Goal: Task Accomplishment & Management: Complete application form

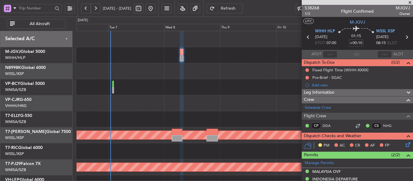
scroll to position [142, 0]
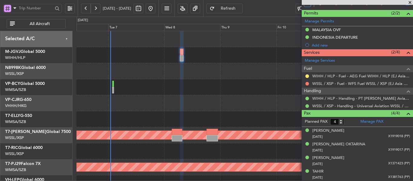
click at [172, 109] on div "- - NZAA 23:50 Z VHHH 10:30 Z" at bounding box center [244, 103] width 336 height 16
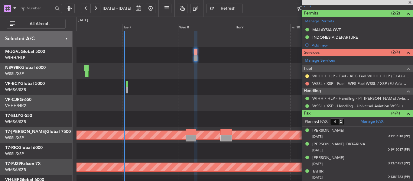
click at [410, 0] on span at bounding box center [410, 2] width 6 height 5
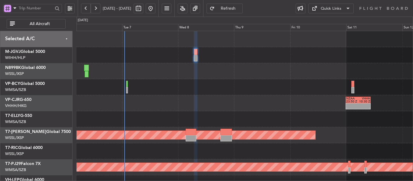
type input "0"
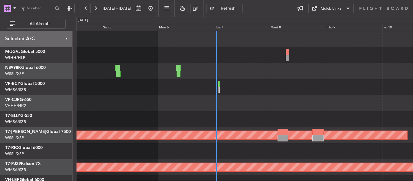
click at [225, 107] on div "- - 13:13 Z 23:43 Z VHHH 12:50 Z NZAA 22:55 Z NZAA 23:50 Z VHHH 10:30 Z Planned…" at bounding box center [244, 135] width 336 height 208
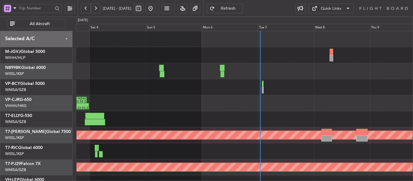
click at [208, 97] on div "13:13 Z 23:43 Z VHHH 12:50 Z NZAA 22:55 Z - - NZAA 23:50 Z VHHH 10:30 Z 14:18 Z…" at bounding box center [244, 135] width 336 height 208
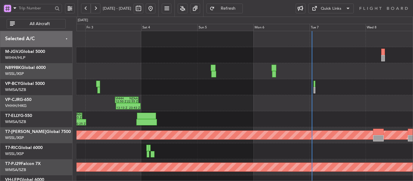
click at [227, 97] on div "13:13 Z 23:43 Z VHHH 12:50 Z NZAA 22:55 Z 14:18 Z 00:25 Z SLVR 12:50 Z GMMX 22:…" at bounding box center [244, 135] width 336 height 208
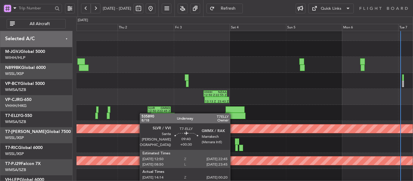
scroll to position [35, 0]
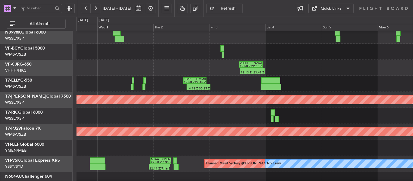
click at [181, 82] on div "14:18 Z 00:25 Z SLVR 12:50 Z GMMX 22:45 Z" at bounding box center [244, 84] width 336 height 16
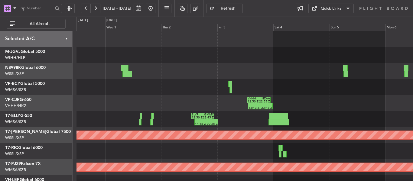
click at [129, 117] on div "13:13 Z 23:43 Z VHHH 12:50 Z NZAA 22:55 Z Planned Maint [GEOGRAPHIC_DATA] ([GEO…" at bounding box center [244, 135] width 336 height 208
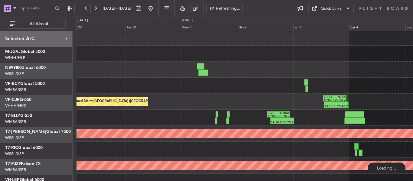
click at [189, 112] on div "14:18 Z 00:25 Z SLVR 12:50 Z GMMX 22:45 Z" at bounding box center [244, 118] width 336 height 16
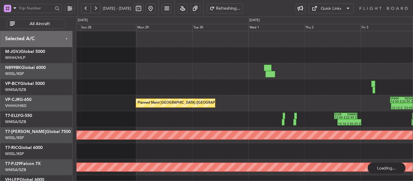
click at [216, 113] on div "Planned Maint [GEOGRAPHIC_DATA] ([GEOGRAPHIC_DATA] Intl) 13:13 Z 23:43 Z VHHH 1…" at bounding box center [244, 135] width 336 height 208
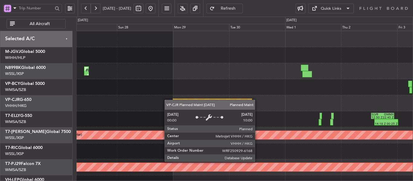
click at [214, 110] on div "Planned Maint [GEOGRAPHIC_DATA] ([GEOGRAPHIC_DATA] Intl) Unplanned Maint [GEOGR…" at bounding box center [244, 135] width 336 height 208
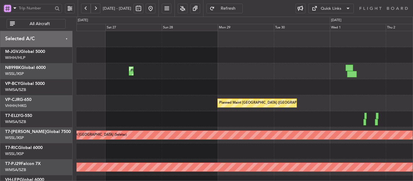
click at [199, 114] on div "Planned Maint [GEOGRAPHIC_DATA] ([GEOGRAPHIC_DATA] Intl) Unplanned Maint [GEOGR…" at bounding box center [244, 135] width 336 height 208
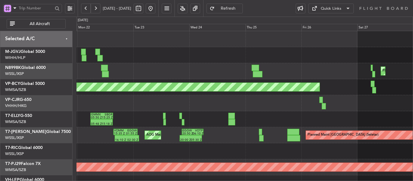
click at [188, 115] on div "GMMX 05:50 Z SBGR 15:25 Z 05:48 Z 15:18 Z Planned Maint [GEOGRAPHIC_DATA] ([GEO…" at bounding box center [244, 119] width 336 height 16
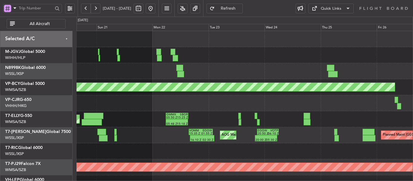
click at [222, 113] on div "Planned Maint [GEOGRAPHIC_DATA] (Seletar) [PERSON_NAME] Jakarta (Halim Intl) [P…" at bounding box center [244, 135] width 336 height 208
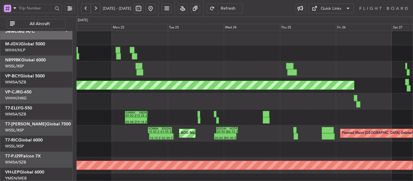
click at [45, 89] on div "Planned Maint [GEOGRAPHIC_DATA] ([GEOGRAPHIC_DATA] Intl) Unplanned Maint [GEOGR…" at bounding box center [206, 99] width 413 height 164
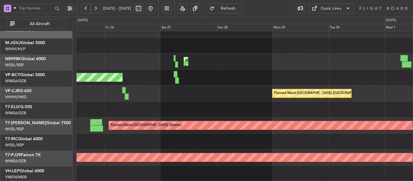
click at [44, 92] on div "Planned Maint [GEOGRAPHIC_DATA] ([GEOGRAPHIC_DATA] Intl) Unplanned Maint [GEOGR…" at bounding box center [206, 99] width 413 height 164
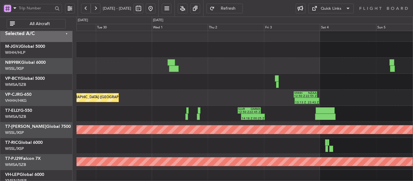
click at [60, 93] on div "Planned Maint [GEOGRAPHIC_DATA] ([GEOGRAPHIC_DATA] Intl) VHHH 12:50 Z NZAA 22:5…" at bounding box center [206, 99] width 413 height 164
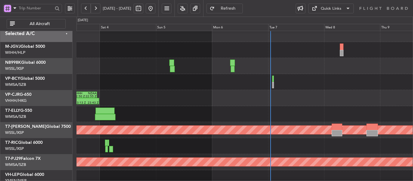
click at [79, 90] on div at bounding box center [244, 82] width 336 height 16
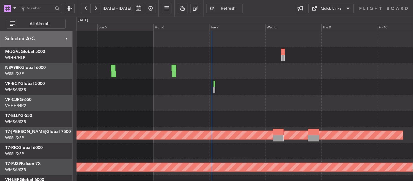
click at [303, 115] on div "VHHH 12:50 Z NZAA 22:55 Z 13:13 Z 23:43 Z - - NZAA 23:50 Z VHHH 10:30 Z Planned…" at bounding box center [244, 135] width 336 height 208
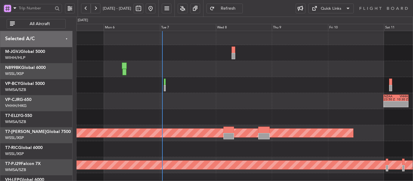
scroll to position [2, 0]
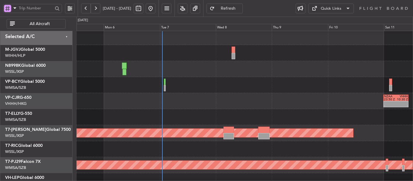
click at [191, 92] on div at bounding box center [244, 85] width 336 height 16
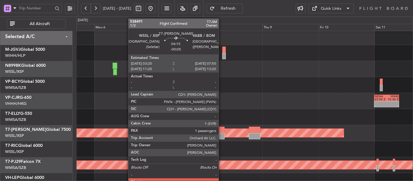
click at [220, 129] on div at bounding box center [219, 130] width 11 height 6
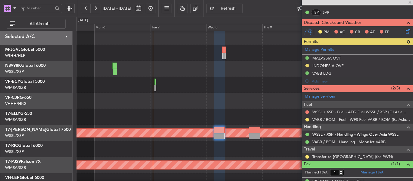
scroll to position [151, 0]
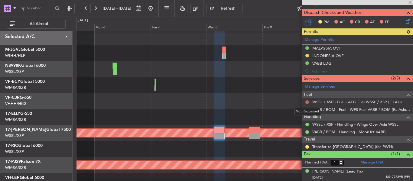
click at [307, 102] on button at bounding box center [307, 102] width 4 height 4
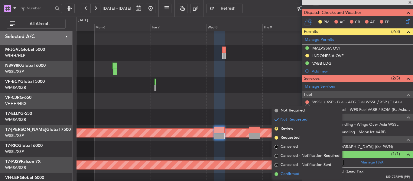
click at [275, 173] on span at bounding box center [276, 174] width 4 height 4
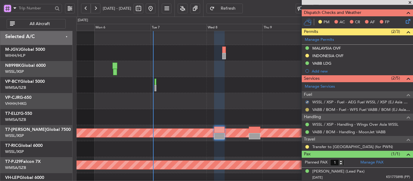
click at [306, 109] on button at bounding box center [307, 110] width 4 height 4
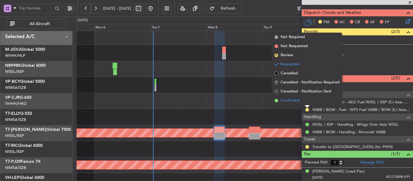
click at [276, 101] on span at bounding box center [276, 101] width 4 height 4
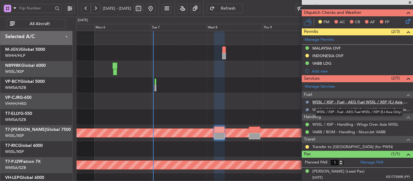
click at [319, 103] on link "WSSL / XSP - Fuel - AEG Fuel WSSL / XSP (EJ Asia Only)" at bounding box center [361, 101] width 98 height 5
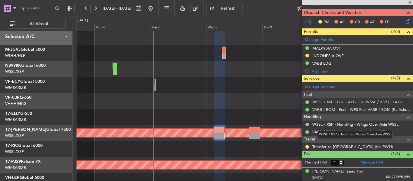
click at [325, 124] on link "WSSL / XSP - Handling - Wings Over Asia WSSL" at bounding box center [355, 124] width 86 height 5
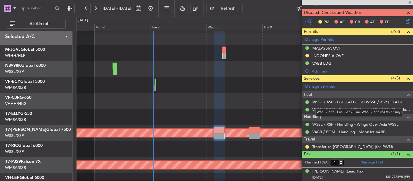
click at [330, 102] on link "WSSL / XSP - Fuel - AEG Fuel WSSL / XSP (EJ Asia Only)" at bounding box center [361, 101] width 98 height 5
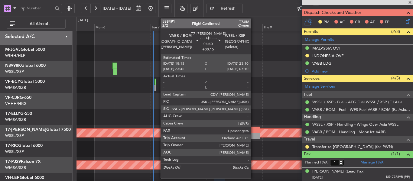
click at [253, 134] on div at bounding box center [254, 136] width 11 height 6
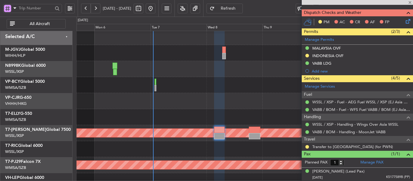
type input "+00:15"
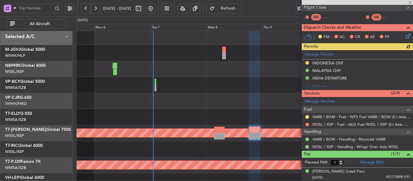
scroll to position [121, 0]
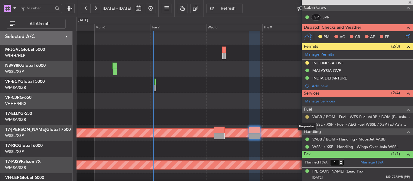
click at [305, 115] on button at bounding box center [307, 117] width 4 height 4
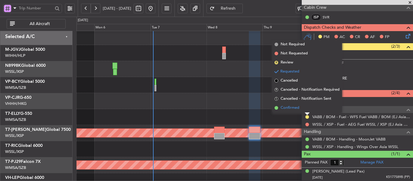
click at [276, 107] on span at bounding box center [276, 108] width 4 height 4
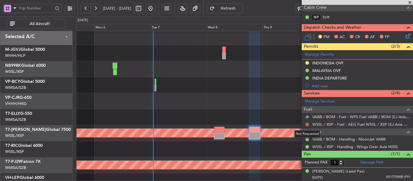
click at [306, 124] on button at bounding box center [307, 125] width 4 height 4
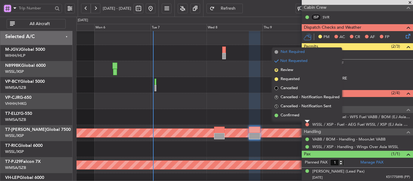
click at [277, 52] on span at bounding box center [276, 52] width 4 height 4
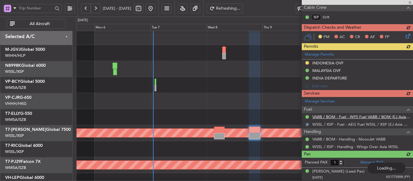
click at [325, 116] on div "Manage Services Fuel VABB / BOM - Fuel - WFS Fuel VABB / BOM (EJ Asia Only) WSS…" at bounding box center [357, 124] width 111 height 54
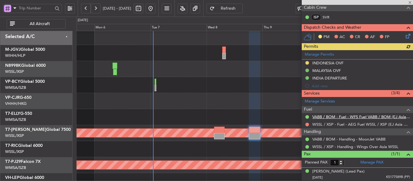
click at [333, 118] on link "VABB / BOM - Fuel - WFS Fuel VABB / BOM (EJ Asia Only)" at bounding box center [361, 116] width 98 height 5
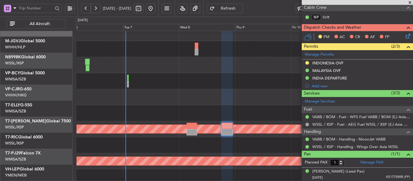
click at [142, 98] on div "- - NZAA 23:50 Z VHHH 10:30 Z" at bounding box center [244, 97] width 336 height 16
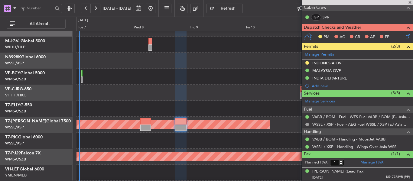
click at [241, 79] on div at bounding box center [244, 77] width 336 height 16
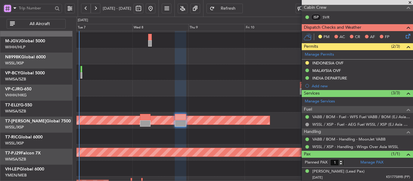
scroll to position [15, 0]
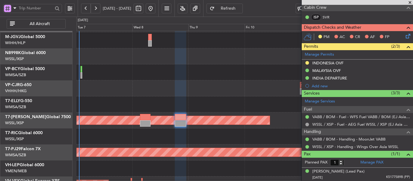
click at [408, 2] on span at bounding box center [410, 2] width 6 height 5
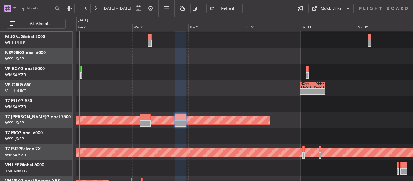
type input "0"
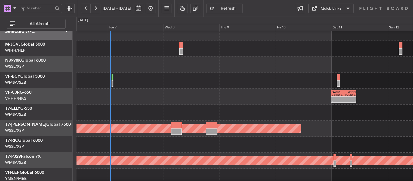
scroll to position [7, 0]
click at [207, 91] on div "- - NZAA 23:50 Z VHHH 10:30 Z" at bounding box center [244, 97] width 336 height 16
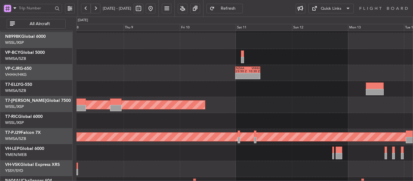
click at [163, 83] on div at bounding box center [244, 89] width 336 height 16
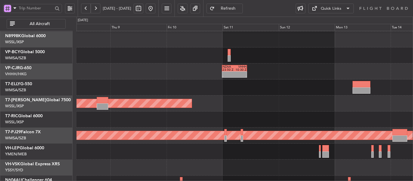
scroll to position [26, 0]
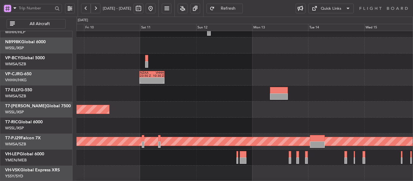
click at [175, 105] on div "Planned Maint [GEOGRAPHIC_DATA] (Seletar)" at bounding box center [244, 110] width 336 height 16
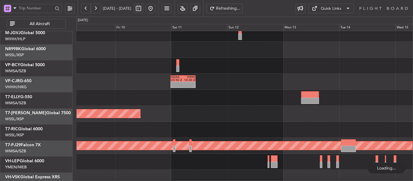
click at [256, 110] on div "Planned Maint [GEOGRAPHIC_DATA] (Seletar)" at bounding box center [244, 114] width 336 height 16
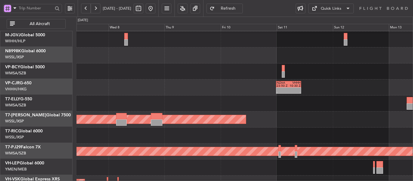
click at [239, 110] on div at bounding box center [244, 103] width 336 height 16
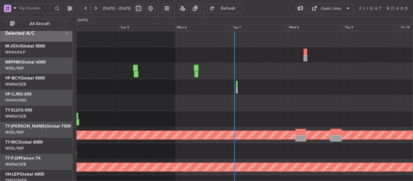
scroll to position [0, 0]
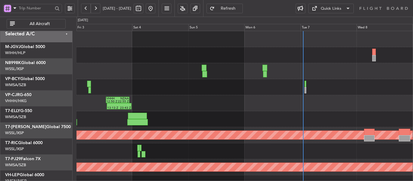
click at [226, 96] on div "13:13 Z 23:43 Z VHHH 12:50 Z NZAA 22:55 Z" at bounding box center [244, 103] width 336 height 16
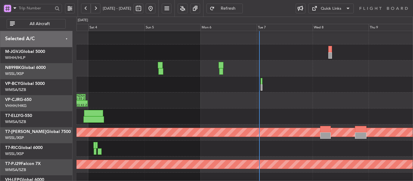
click at [244, 103] on div "13:13 Z 23:43 Z VHHH 12:50 Z NZAA 22:55 Z NZAA 23:50 Z VHHH 10:30 Z - -" at bounding box center [244, 100] width 336 height 16
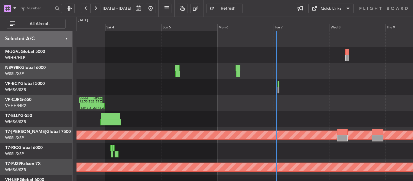
click at [240, 9] on span "Refresh" at bounding box center [228, 8] width 25 height 4
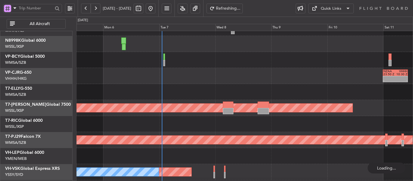
click at [206, 78] on div "NZAA 23:50 Z VHHH 10:30 Z - -" at bounding box center [244, 76] width 336 height 16
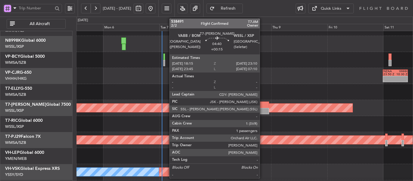
click at [262, 112] on div at bounding box center [262, 111] width 11 height 6
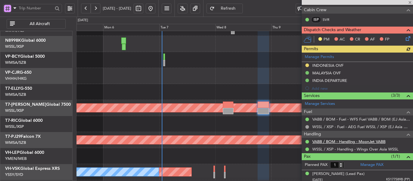
scroll to position [121, 0]
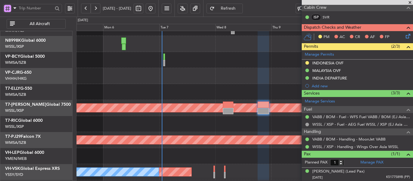
click at [409, 2] on span at bounding box center [410, 2] width 6 height 5
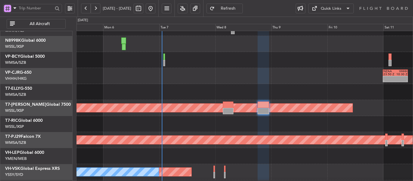
type input "0"
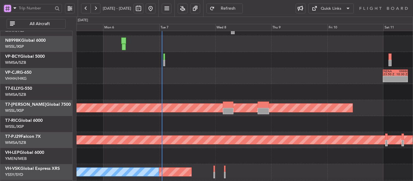
scroll to position [0, 0]
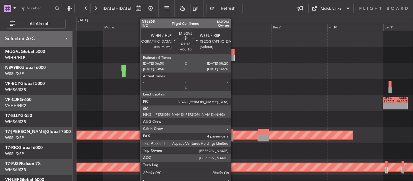
click at [233, 58] on div at bounding box center [233, 58] width 4 height 6
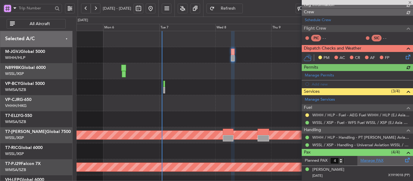
scroll to position [121, 0]
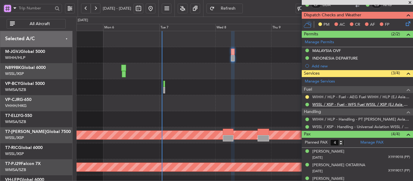
click at [345, 102] on link "WSSL / XSP - Fuel - WFS Fuel WSSL / XSP (EJ Asia Only)" at bounding box center [361, 104] width 98 height 5
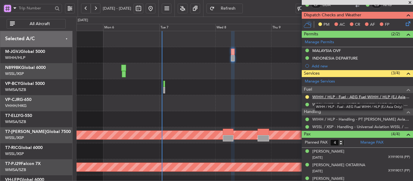
click at [323, 97] on link "WIHH / HLP - Fuel - AEG Fuel WIHH / HLP (EJ Asia Only)" at bounding box center [361, 96] width 98 height 5
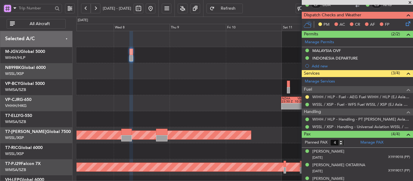
click at [112, 91] on div "- - NZAA 23:50 Z VHHH 10:30 Z Planned Maint [GEOGRAPHIC_DATA] (Seletar) Planned…" at bounding box center [244, 135] width 336 height 208
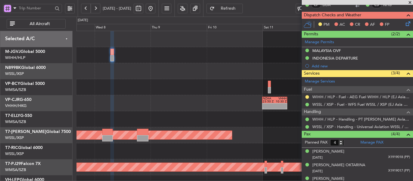
click at [96, 79] on div "- - NZAA 23:50 Z VHHH 10:30 Z Planned Maint [GEOGRAPHIC_DATA] (Seletar) Planned…" at bounding box center [244, 135] width 336 height 208
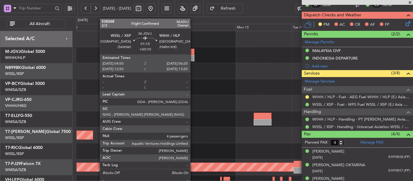
click at [193, 58] on div at bounding box center [193, 58] width 4 height 6
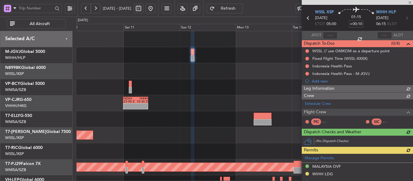
scroll to position [136, 0]
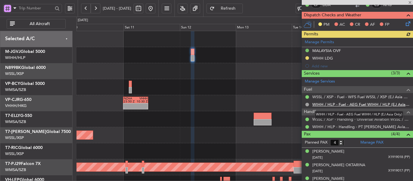
click at [338, 105] on link "WIHH / HLP - Fuel - AEG Fuel WIHH / HLP (EJ Asia Only)" at bounding box center [361, 104] width 98 height 5
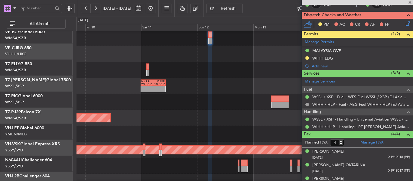
click at [241, 126] on div at bounding box center [244, 134] width 336 height 16
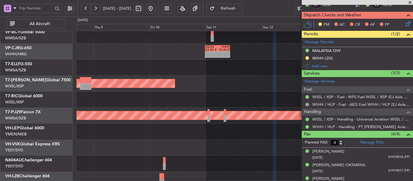
scroll to position [3, 0]
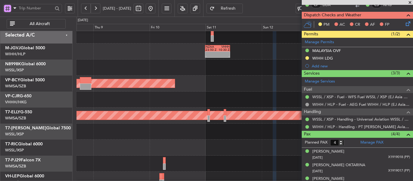
click at [234, 108] on div at bounding box center [244, 100] width 336 height 16
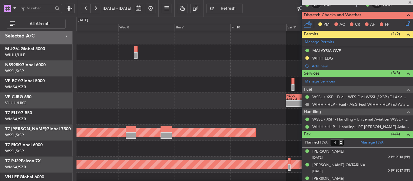
scroll to position [0, 0]
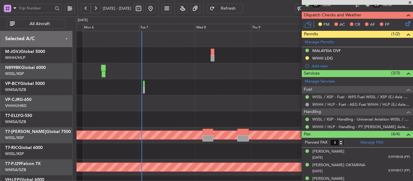
click at [204, 101] on div "- - NZAA 23:50 Z VHHH 10:30 Z" at bounding box center [244, 103] width 336 height 16
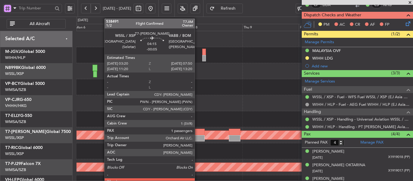
click at [197, 135] on div at bounding box center [199, 138] width 11 height 6
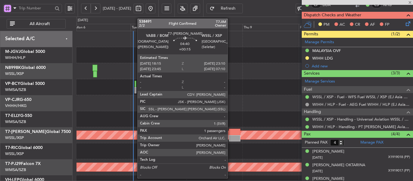
type input "-00:05"
type input "1"
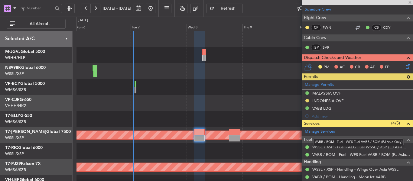
scroll to position [128, 0]
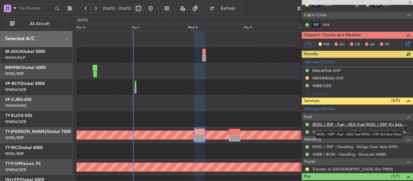
click at [349, 125] on link "WSSL / XSP - Fuel - AEG Fuel WSSL / XSP (EJ Asia Only)" at bounding box center [361, 124] width 98 height 5
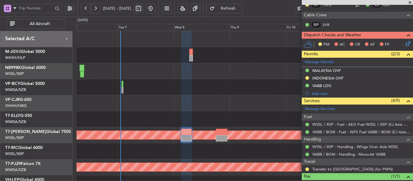
click at [153, 100] on div "- - NZAA 23:50 Z VHHH 10:30 Z Planned Maint [GEOGRAPHIC_DATA] (Seletar) Planned…" at bounding box center [244, 135] width 336 height 208
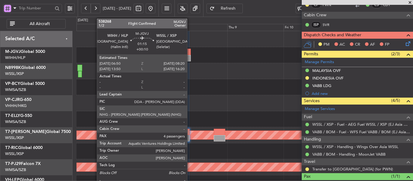
click at [189, 58] on div at bounding box center [189, 58] width 4 height 6
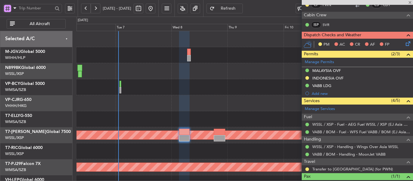
type input "+00:10"
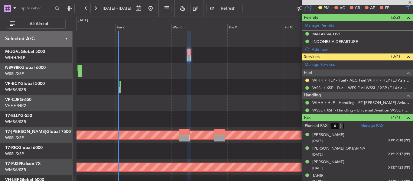
scroll to position [142, 0]
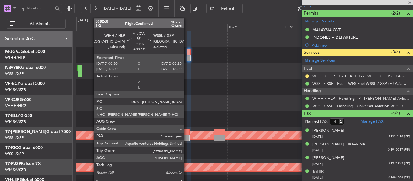
click at [187, 53] on div at bounding box center [189, 52] width 4 height 6
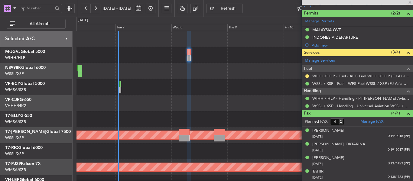
click at [188, 53] on div at bounding box center [189, 52] width 4 height 6
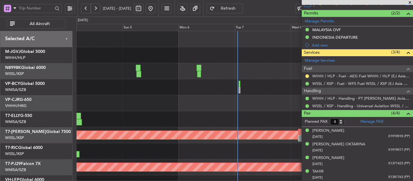
click at [232, 111] on div "NZAA 23:50 Z VHHH 10:30 Z - - 13:13 Z 23:43 Z VHHH 12:50 Z NZAA 22:55 Z 14:18 Z…" at bounding box center [244, 135] width 336 height 208
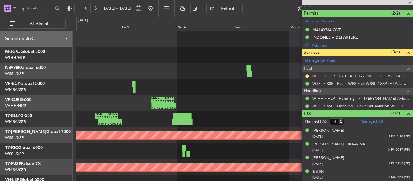
click at [243, 94] on div "13:13 Z 23:43 Z VHHH 12:50 Z NZAA 22:55 Z SLVR 12:50 Z GMMX 22:45 Z 14:18 Z 00:…" at bounding box center [244, 135] width 336 height 208
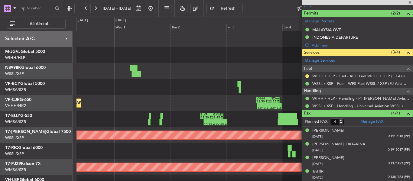
click at [249, 90] on div "13:13 Z 23:43 Z VHHH 12:50 Z NZAA 22:55 Z Planned Maint [GEOGRAPHIC_DATA] ([GEO…" at bounding box center [244, 135] width 336 height 208
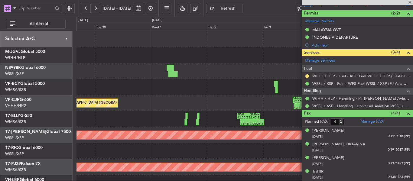
click at [411, 2] on span at bounding box center [410, 2] width 6 height 5
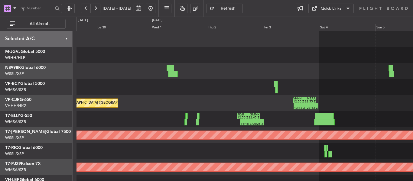
type input "0"
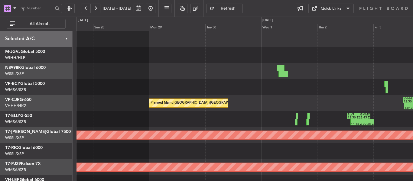
click at [303, 85] on div "Planned Maint [GEOGRAPHIC_DATA] ([GEOGRAPHIC_DATA] Intl) Unplanned Maint [GEOGR…" at bounding box center [244, 135] width 336 height 208
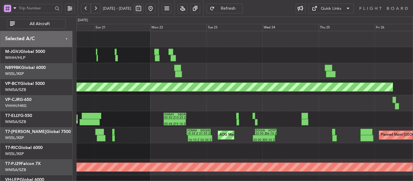
click at [297, 63] on div "Planned Maint [GEOGRAPHIC_DATA] (Seletar) [PERSON_NAME] Jakarta (Halim Intl) [P…" at bounding box center [244, 135] width 336 height 208
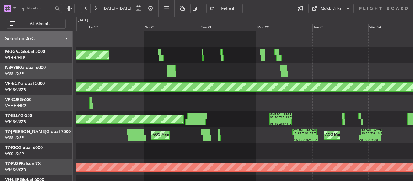
click at [233, 61] on div "Planned Maint [GEOGRAPHIC_DATA] (Seletar) [PERSON_NAME] Jakarta (Halim Intl) [P…" at bounding box center [244, 55] width 336 height 16
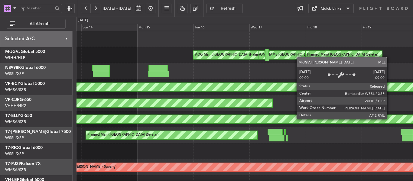
click at [300, 57] on div "[PERSON_NAME][GEOGRAPHIC_DATA] ([PERSON_NAME] Intl)" at bounding box center [315, 55] width 133 height 8
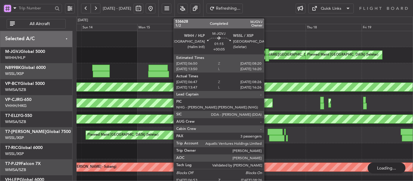
click at [266, 51] on div at bounding box center [267, 52] width 4 height 6
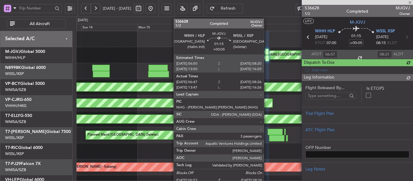
click at [266, 52] on div at bounding box center [267, 52] width 4 height 6
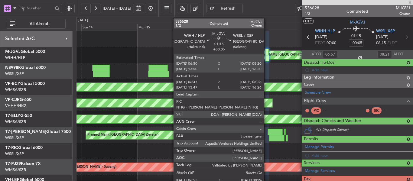
click at [266, 52] on div at bounding box center [267, 52] width 4 height 6
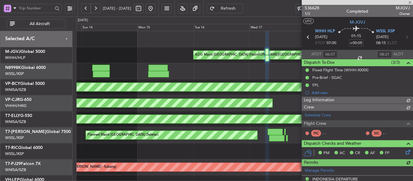
type input "[PERSON_NAME] (LEU)"
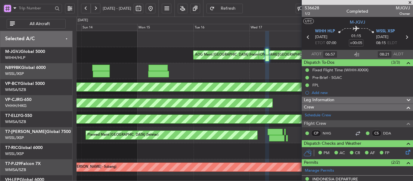
click at [155, 12] on button at bounding box center [151, 9] width 10 height 10
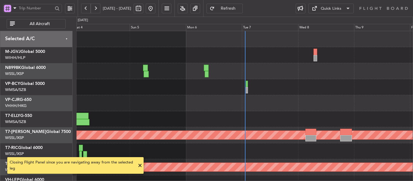
click at [141, 163] on span at bounding box center [139, 165] width 7 height 7
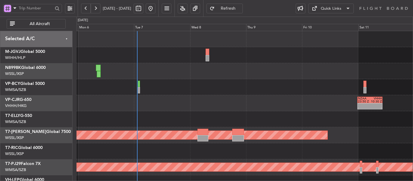
click at [209, 87] on div "- - NZAA 23:50 Z VHHH 10:30 Z Planned Maint [GEOGRAPHIC_DATA] (Seletar) Planned…" at bounding box center [244, 135] width 336 height 208
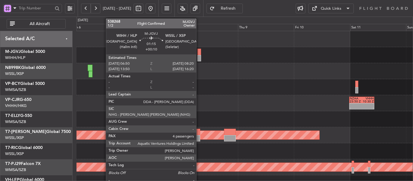
click at [199, 56] on div at bounding box center [199, 58] width 4 height 6
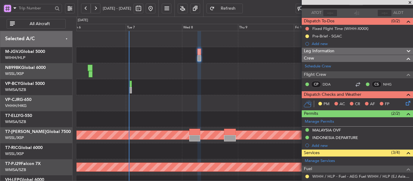
scroll to position [60, 0]
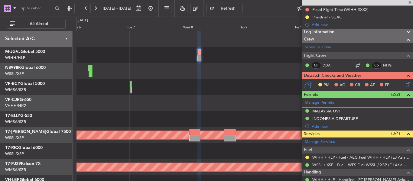
click at [408, 2] on span at bounding box center [410, 2] width 6 height 5
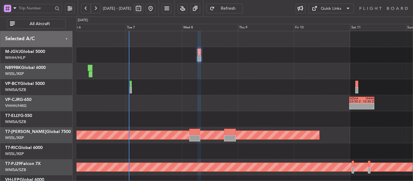
type input "0"
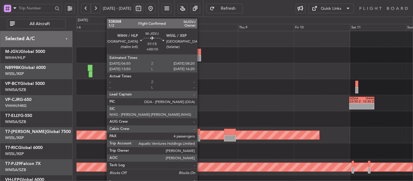
click at [200, 52] on div at bounding box center [199, 52] width 4 height 6
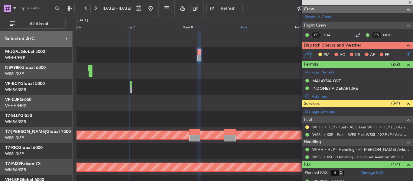
scroll to position [60, 0]
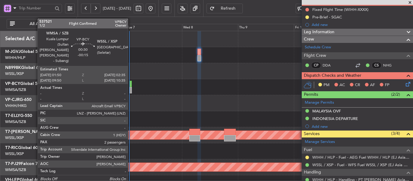
click at [131, 83] on div at bounding box center [131, 84] width 2 height 6
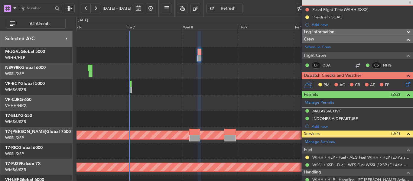
type input "-00:15"
type input "2"
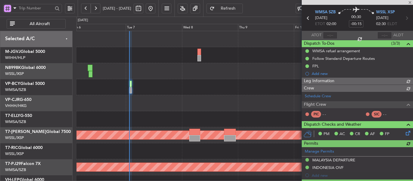
scroll to position [0, 0]
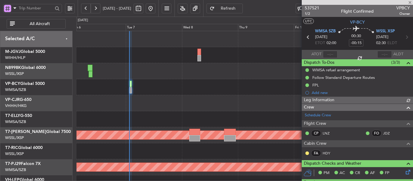
type input "[PERSON_NAME] (EYU)"
type input "A0102"
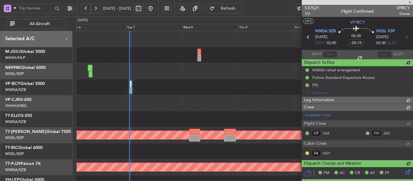
type input "[PERSON_NAME] (EYU)"
type input "A0102"
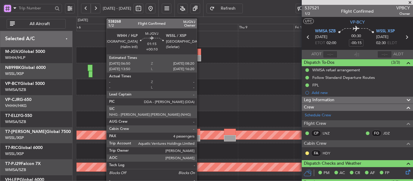
click at [200, 56] on div at bounding box center [199, 58] width 4 height 6
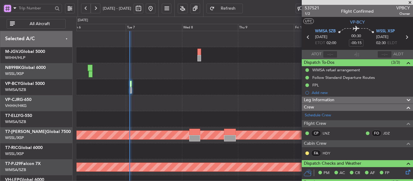
type input "[PERSON_NAME] (EYU)"
type input "A0102"
type input "[PERSON_NAME] (EYU)"
type input "A0102"
type input "[PERSON_NAME] (EYU)"
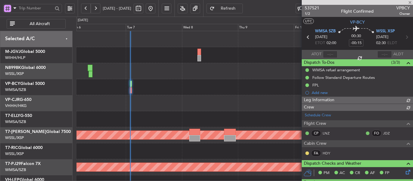
type input "A0102"
type input "[PERSON_NAME] (EYU)"
type input "A0102"
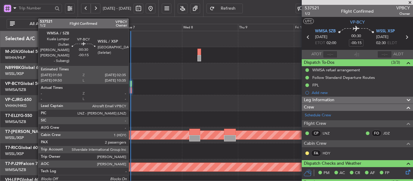
click at [131, 89] on div at bounding box center [131, 90] width 2 height 6
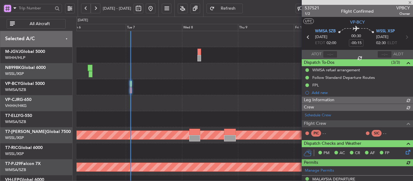
type input "[PERSON_NAME] (EYU)"
type input "A0102"
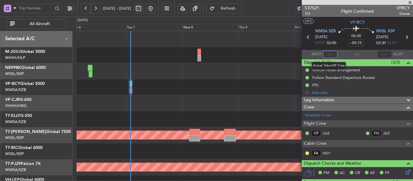
click at [329, 55] on input "text" at bounding box center [330, 54] width 15 height 7
click at [346, 53] on section "ATOT 0150 ALDT" at bounding box center [357, 54] width 111 height 9
type input "01:50"
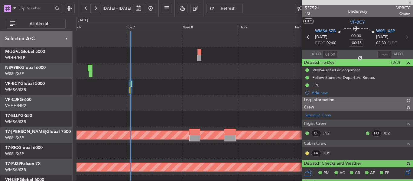
type input "[PERSON_NAME] (EYU)"
type input "A0102"
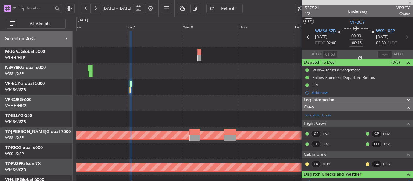
type input "[PERSON_NAME] (EYU)"
type input "A0102"
type input "[PERSON_NAME] (EYU)"
type input "A0102"
type input "[PERSON_NAME] (EYU)"
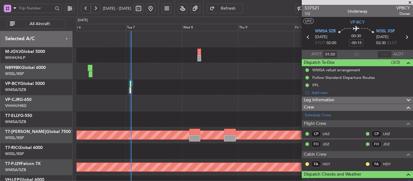
type input "A0102"
type input "[PERSON_NAME] (EYU)"
type input "A0102"
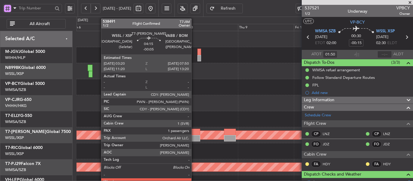
click at [194, 132] on div at bounding box center [194, 132] width 11 height 6
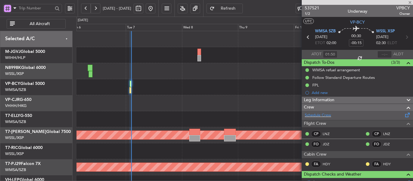
type input "-00:05"
type input "1"
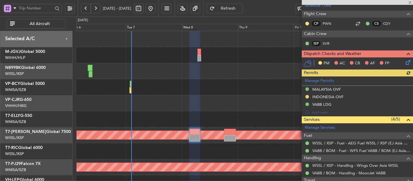
scroll to position [151, 0]
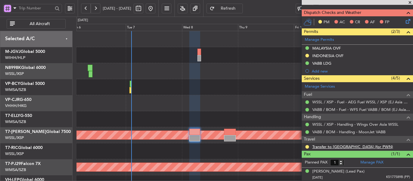
click at [337, 147] on link "Transfer to [GEOGRAPHIC_DATA] (for PWN)" at bounding box center [352, 146] width 81 height 5
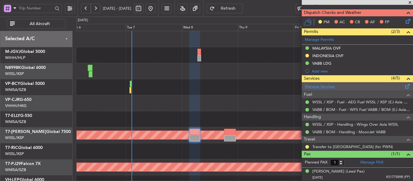
click at [320, 88] on link "Manage Services" at bounding box center [320, 87] width 30 height 6
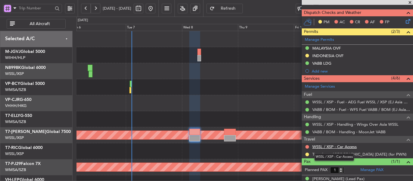
click at [321, 145] on link "WSSL / XSP - Car Access" at bounding box center [334, 146] width 44 height 5
click at [237, 10] on span "Refresh" at bounding box center [228, 8] width 25 height 4
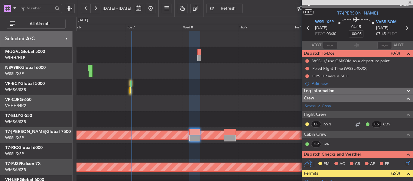
scroll to position [0, 0]
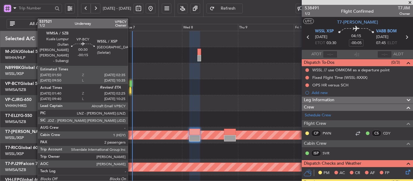
click at [131, 88] on div at bounding box center [130, 90] width 2 height 6
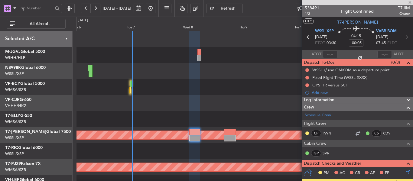
type input "-00:15"
type input "01:50"
type input "2"
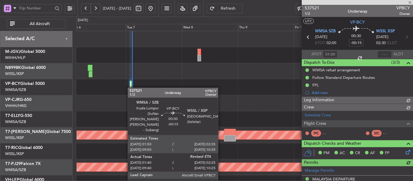
type input "[PERSON_NAME] (EYU)"
type input "A0102"
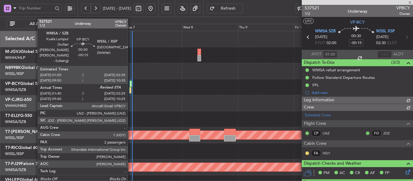
type input "[PERSON_NAME] (EYU)"
type input "A0102"
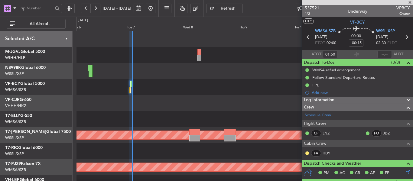
click at [411, 2] on span at bounding box center [410, 2] width 6 height 5
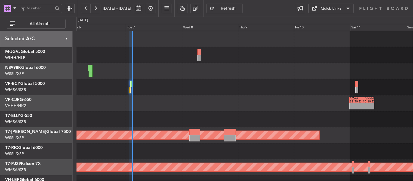
type input "0"
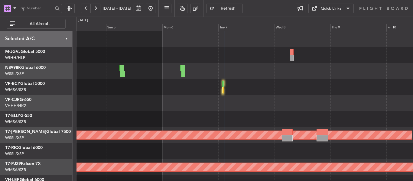
click at [276, 97] on div "VHHH 12:50 Z NZAA 22:55 Z 13:13 Z 23:43 Z - - NZAA 23:50 Z VHHH 10:30 Z 14:18 Z…" at bounding box center [244, 135] width 336 height 208
click at [274, 115] on div "VHHH 12:50 Z NZAA 22:55 Z 13:13 Z 23:43 Z - - NZAA 23:50 Z VHHH 10:30 Z 14:18 Z…" at bounding box center [244, 135] width 336 height 208
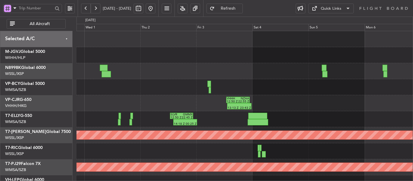
click at [279, 120] on div "VHHH 12:50 Z NZAA 22:55 Z 13:13 Z 23:43 Z Planned Maint [GEOGRAPHIC_DATA] ([GEO…" at bounding box center [244, 135] width 336 height 208
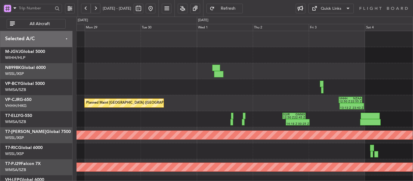
click at [287, 108] on div "Planned Maint [GEOGRAPHIC_DATA] ([GEOGRAPHIC_DATA] Intl) VHHH 12:50 Z NZAA 22:5…" at bounding box center [244, 135] width 336 height 208
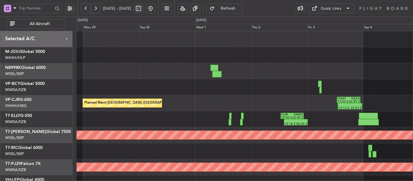
click at [229, 106] on div "Planned Maint [GEOGRAPHIC_DATA] ([GEOGRAPHIC_DATA] Intl) VHHH 12:50 Z NZAA 22:5…" at bounding box center [244, 135] width 336 height 208
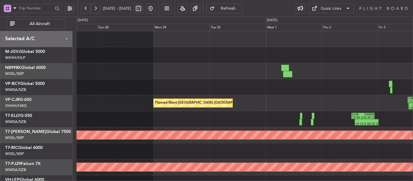
click at [225, 104] on div "Planned Maint [GEOGRAPHIC_DATA] ([GEOGRAPHIC_DATA] Intl) Unplanned Maint [GEOGR…" at bounding box center [244, 135] width 336 height 208
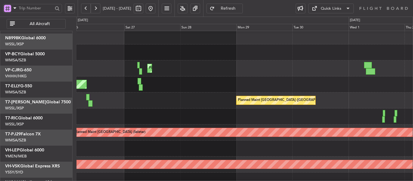
click at [239, 92] on div "Planned Maint [GEOGRAPHIC_DATA] ([GEOGRAPHIC_DATA] Intl) VHHH 12:50 Z NZAA 22:5…" at bounding box center [244, 100] width 336 height 16
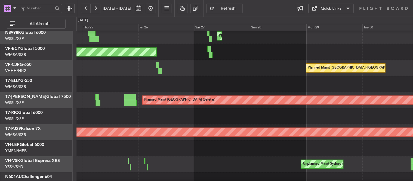
scroll to position [58, 0]
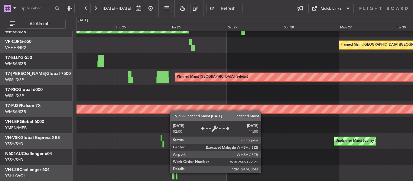
click at [182, 105] on div "Unplanned Maint [GEOGRAPHIC_DATA] (Sultan [PERSON_NAME] [PERSON_NAME] - Subang)…" at bounding box center [244, 77] width 336 height 208
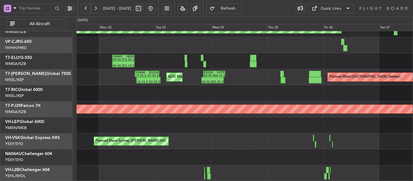
click at [336, 123] on div "Unplanned Maint [GEOGRAPHIC_DATA] (Sultan [PERSON_NAME] [PERSON_NAME] - Subang)…" at bounding box center [244, 77] width 336 height 208
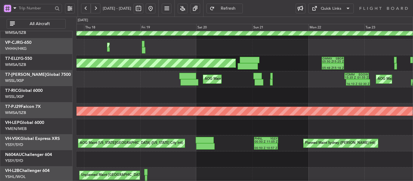
click at [288, 136] on div "Planned Maint Sydney ([PERSON_NAME] Intl) PHNL 00:50 Z YSSY 11:05 Z 00:50 Z 10:…" at bounding box center [244, 143] width 336 height 16
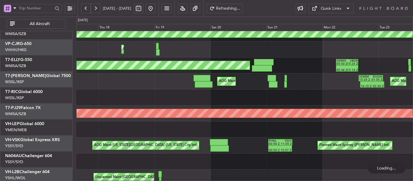
scroll to position [54, 0]
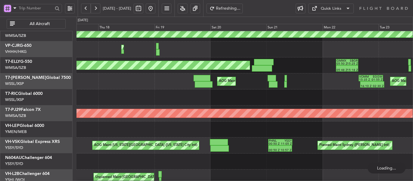
click at [330, 126] on div at bounding box center [244, 129] width 336 height 16
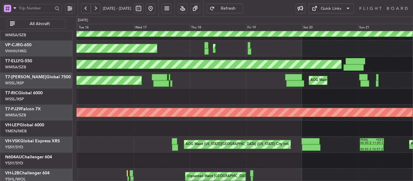
click at [234, 127] on div at bounding box center [244, 129] width 336 height 16
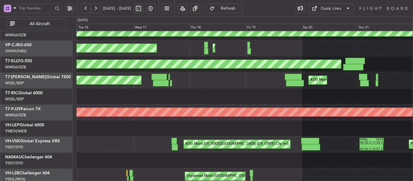
scroll to position [55, 0]
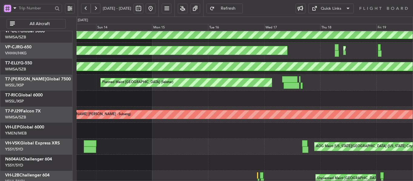
click at [318, 131] on div at bounding box center [244, 131] width 336 height 16
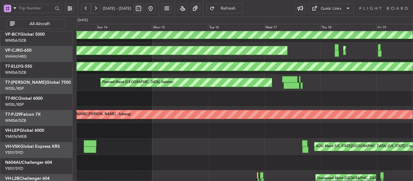
click at [324, 137] on div at bounding box center [244, 131] width 336 height 16
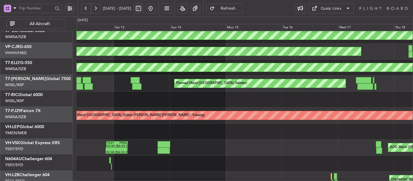
click at [205, 148] on div "20:38 Z 06:03 Z YSSY 20:50 Z PHNL 06:05 Z AOG Maint [US_STATE][GEOGRAPHIC_DATA]…" at bounding box center [244, 148] width 336 height 16
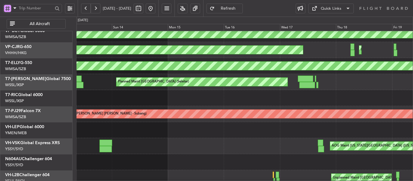
scroll to position [53, 0]
click at [194, 145] on div "AOG Maint [US_STATE][GEOGRAPHIC_DATA] ([US_STATE] City Intl) YSSY 20:50 Z PHNL …" at bounding box center [244, 146] width 336 height 16
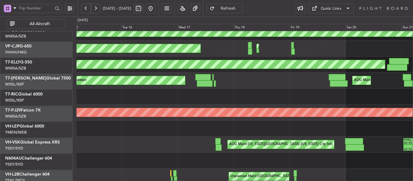
scroll to position [58, 0]
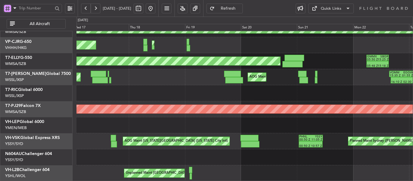
click at [254, 133] on div "AOG Maint [US_STATE][GEOGRAPHIC_DATA] ([US_STATE] City Intl) 00:50 Z 10:57 Z PH…" at bounding box center [244, 141] width 336 height 16
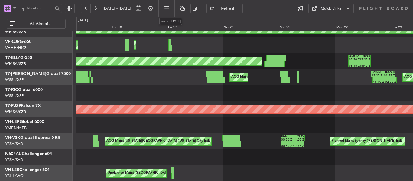
click at [155, 8] on button at bounding box center [151, 9] width 10 height 10
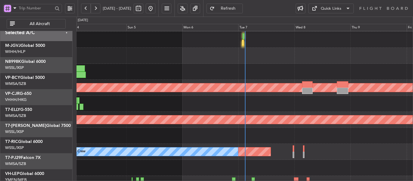
click at [247, 80] on div "14:18 Z 00:25 Z SLVR 12:50 Z GMMX 22:45 Z" at bounding box center [244, 72] width 336 height 16
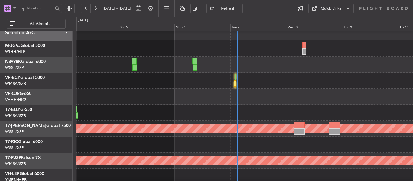
scroll to position [7, 0]
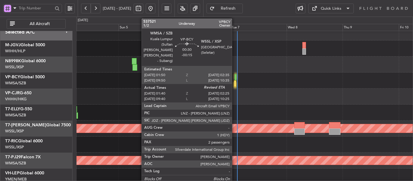
click at [234, 78] on div at bounding box center [235, 77] width 2 height 6
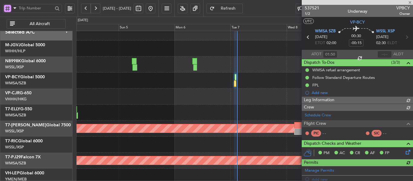
type input "[PERSON_NAME] (EYU)"
type input "A0102"
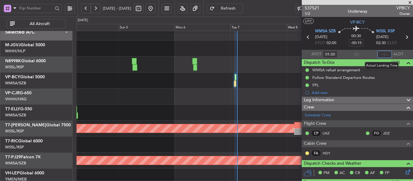
click at [379, 55] on input "text" at bounding box center [384, 54] width 15 height 7
type input "02:42"
click at [349, 53] on section "ATOT 01:50 02:42 ALDT" at bounding box center [357, 54] width 111 height 9
type input "[PERSON_NAME] (EYU)"
type input "A0102"
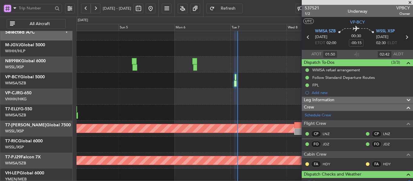
type input "[PERSON_NAME] (EYU)"
type input "A0102"
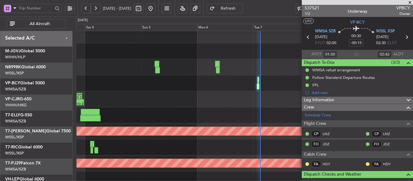
scroll to position [0, 0]
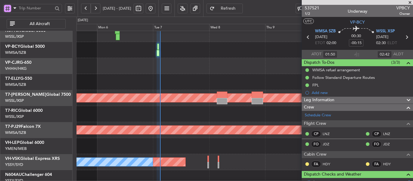
click at [79, 68] on div "- - NZAA 23:50 Z VHHH 10:30 Z" at bounding box center [244, 66] width 336 height 16
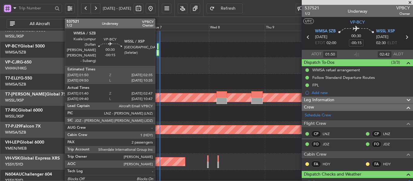
click at [158, 51] on div at bounding box center [157, 53] width 3 height 6
click at [157, 50] on div at bounding box center [157, 53] width 3 height 6
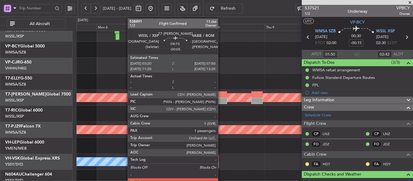
click at [219, 99] on div at bounding box center [221, 101] width 11 height 6
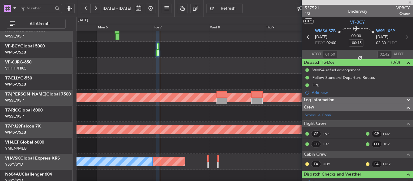
click at [214, 92] on div "Planned Maint [GEOGRAPHIC_DATA] (Seletar)" at bounding box center [244, 98] width 336 height 16
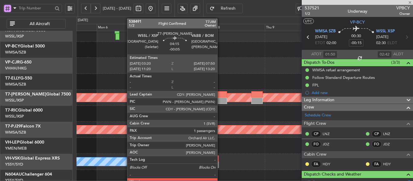
click at [220, 96] on div at bounding box center [221, 94] width 11 height 6
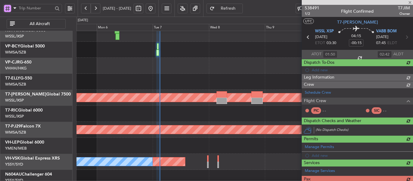
type input "-00:05"
type input "1"
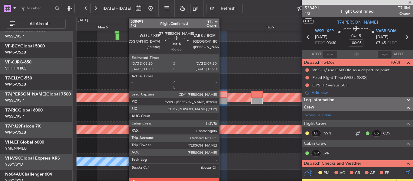
click at [222, 95] on div at bounding box center [221, 94] width 11 height 6
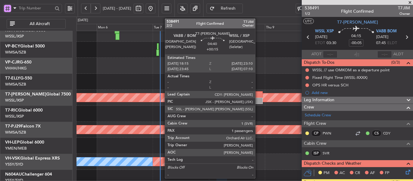
click at [258, 99] on div at bounding box center [256, 101] width 11 height 6
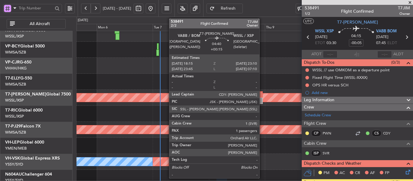
click at [260, 97] on div at bounding box center [256, 94] width 11 height 6
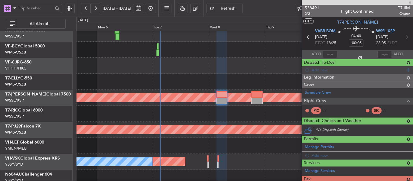
type input "+00:15"
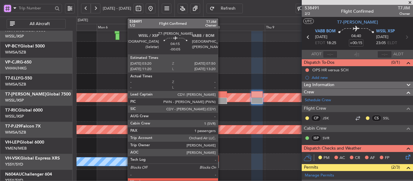
click at [221, 96] on div at bounding box center [221, 94] width 11 height 6
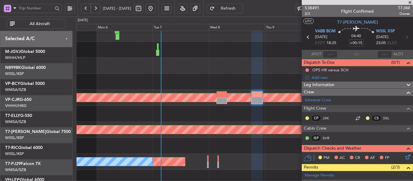
scroll to position [37, 0]
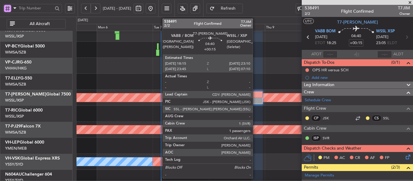
click at [255, 96] on div at bounding box center [256, 94] width 11 height 6
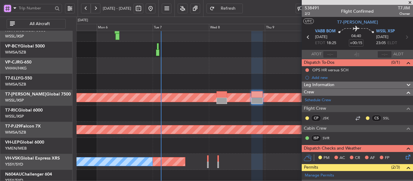
click at [408, 2] on span at bounding box center [410, 2] width 6 height 5
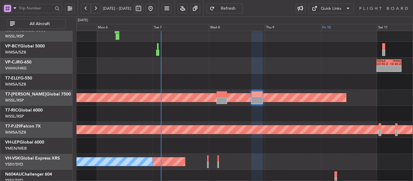
type input "0"
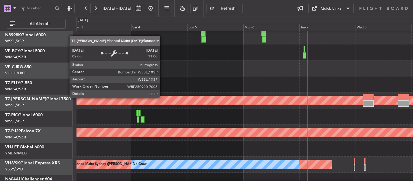
click at [310, 99] on div "Planned Maint [GEOGRAPHIC_DATA] (Seletar)" at bounding box center [117, 100] width 752 height 8
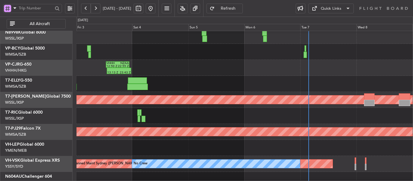
scroll to position [58, 0]
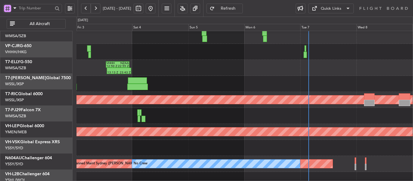
click at [298, 100] on div "VHHH 12:50 Z NZAA 22:55 Z 13:13 Z 23:43 Z 14:18 Z 00:25 Z SLVR 12:50 Z GMMX 22:…" at bounding box center [244, 100] width 336 height 208
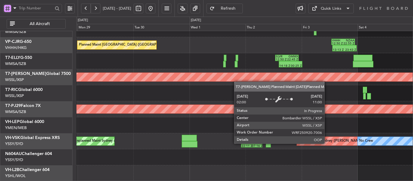
click at [263, 69] on div "VHHH 12:50 Z NZAA 22:55 Z 13:13 Z 23:43 Z Planned Maint Hong Kong (Hong Kong In…" at bounding box center [244, 77] width 336 height 208
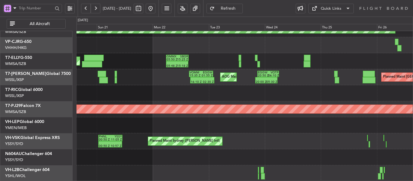
click at [343, 122] on div at bounding box center [244, 125] width 336 height 16
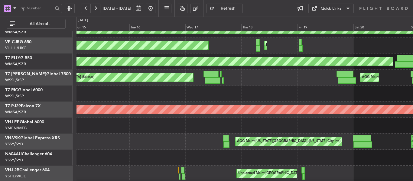
click at [295, 123] on div at bounding box center [244, 126] width 336 height 16
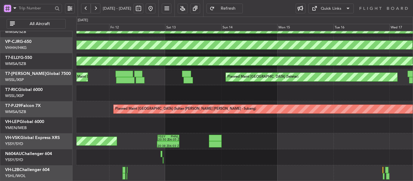
scroll to position [57, 0]
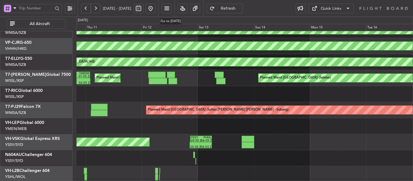
click at [155, 10] on button at bounding box center [151, 9] width 10 height 10
